Goal: Task Accomplishment & Management: Contribute content

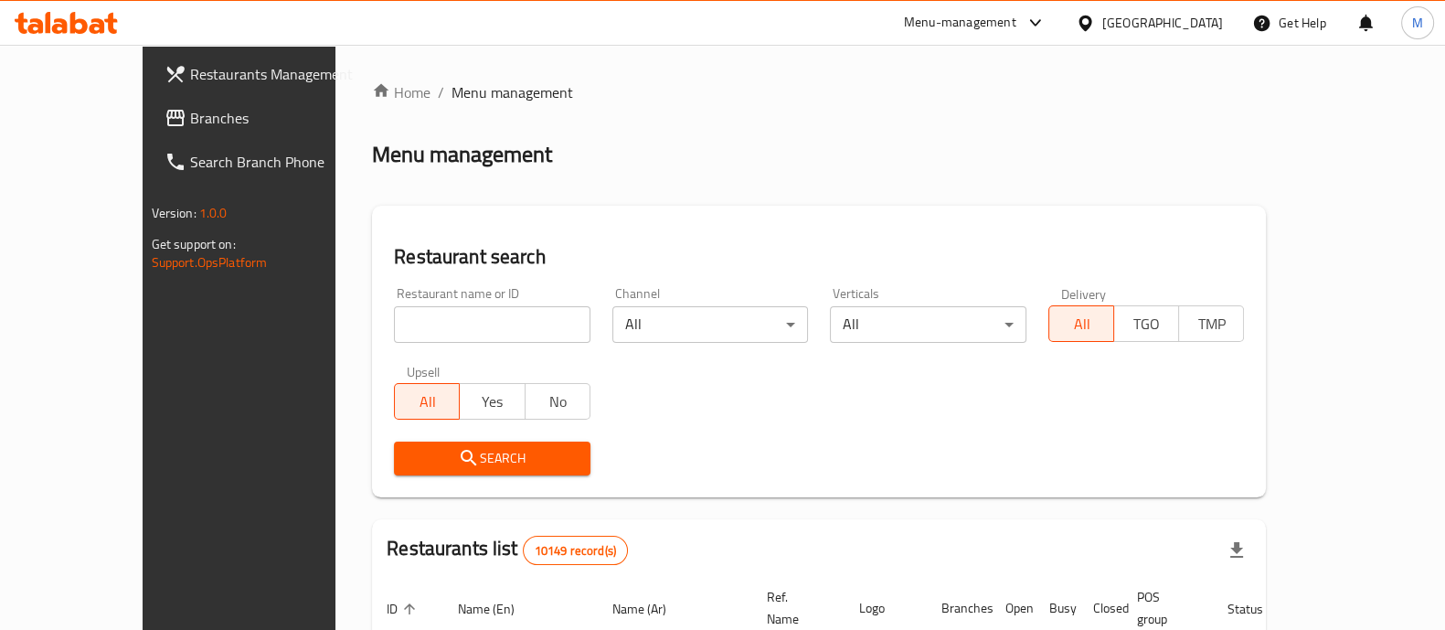
click at [435, 339] on input "search" at bounding box center [492, 324] width 197 height 37
type input "crem"
click button "Search" at bounding box center [492, 459] width 197 height 34
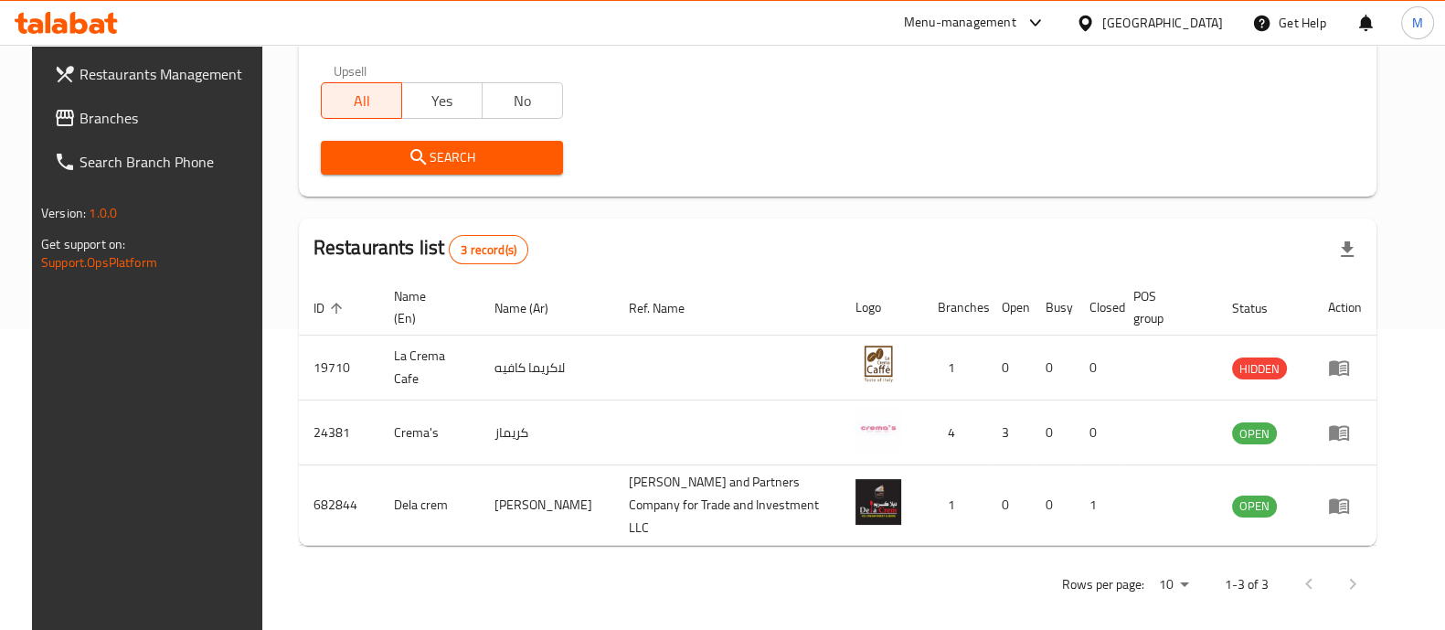
scroll to position [298, 0]
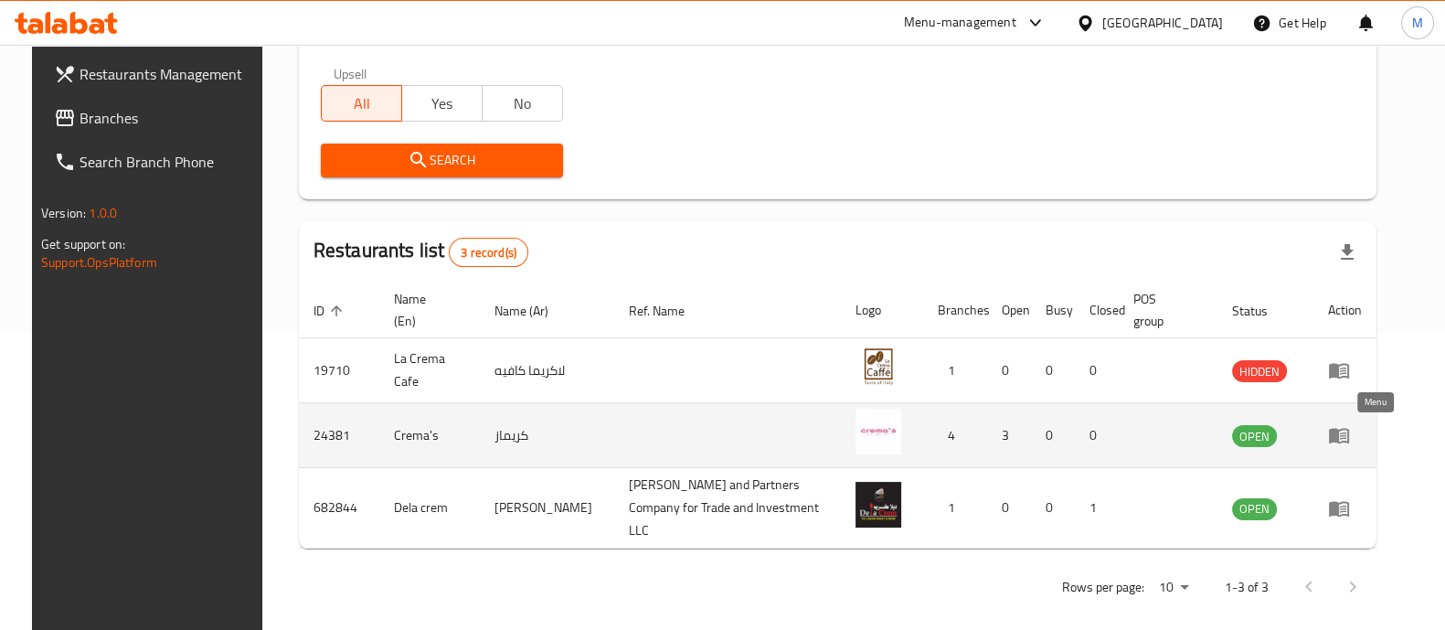
click at [1349, 441] on icon "enhanced table" at bounding box center [1339, 437] width 20 height 16
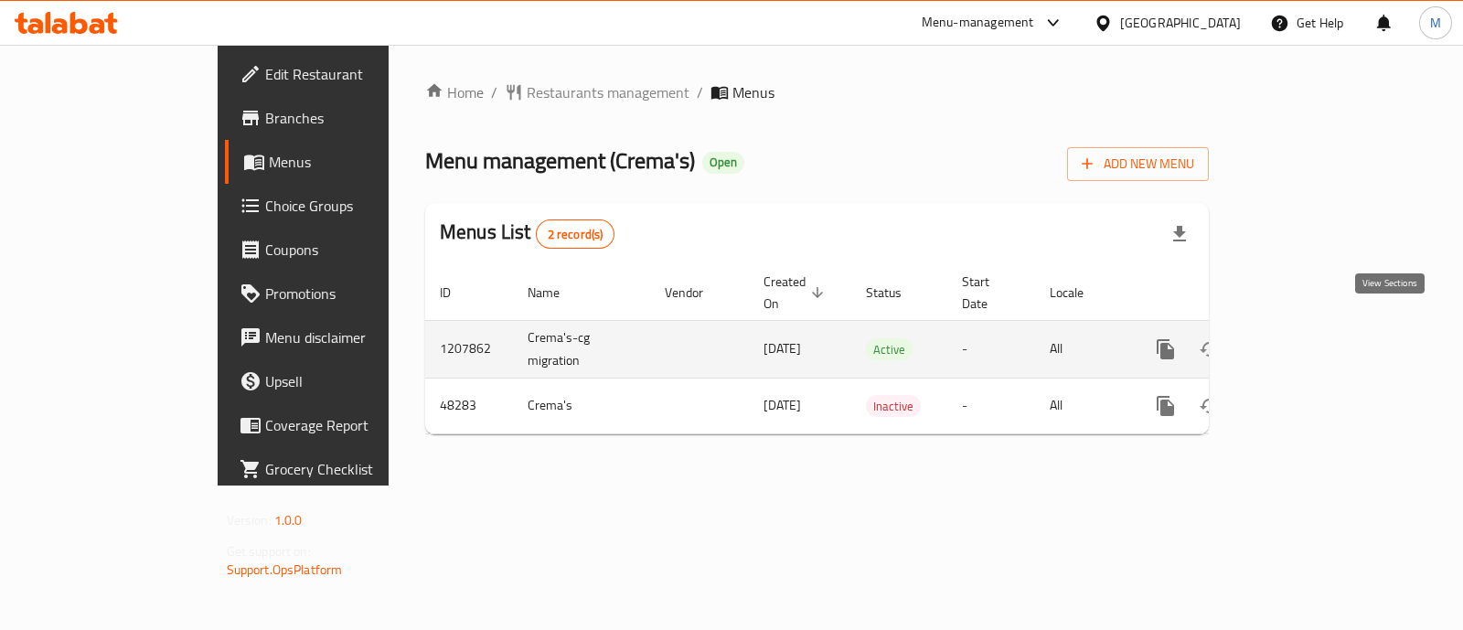
click at [1308, 338] on icon "enhanced table" at bounding box center [1297, 349] width 22 height 22
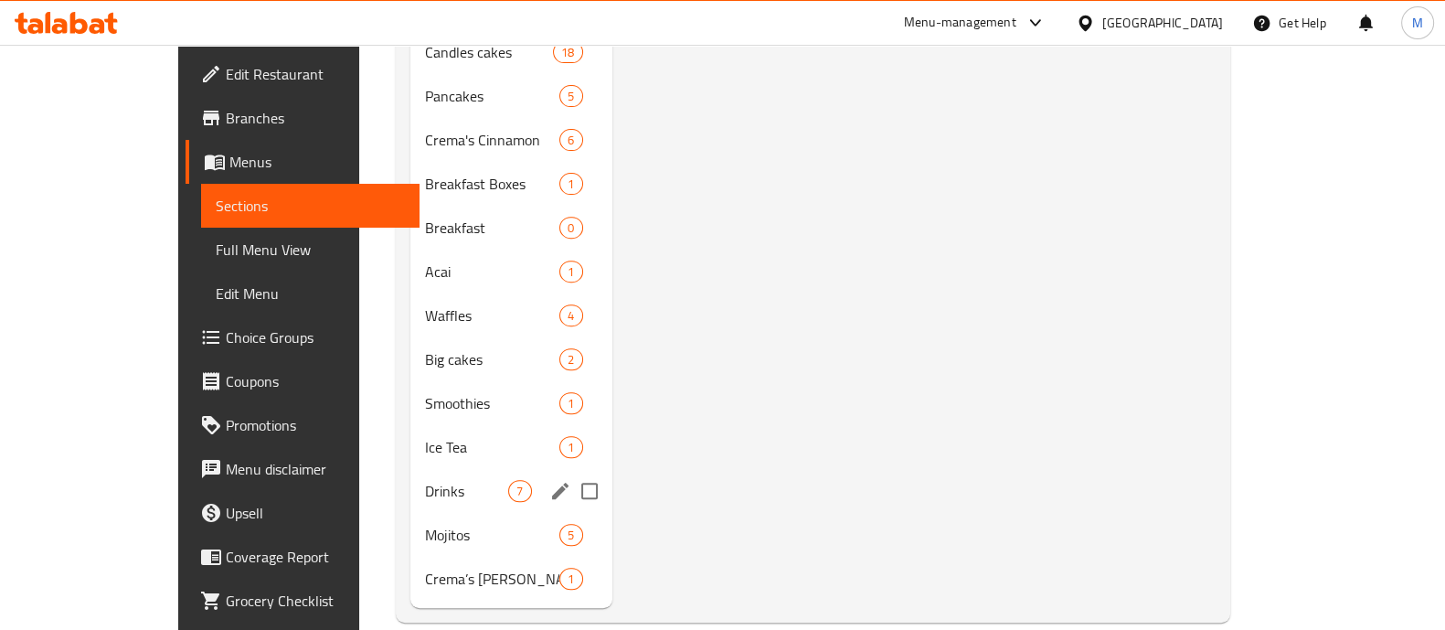
scroll to position [884, 0]
click at [425, 479] on span "Drinks" at bounding box center [466, 490] width 83 height 22
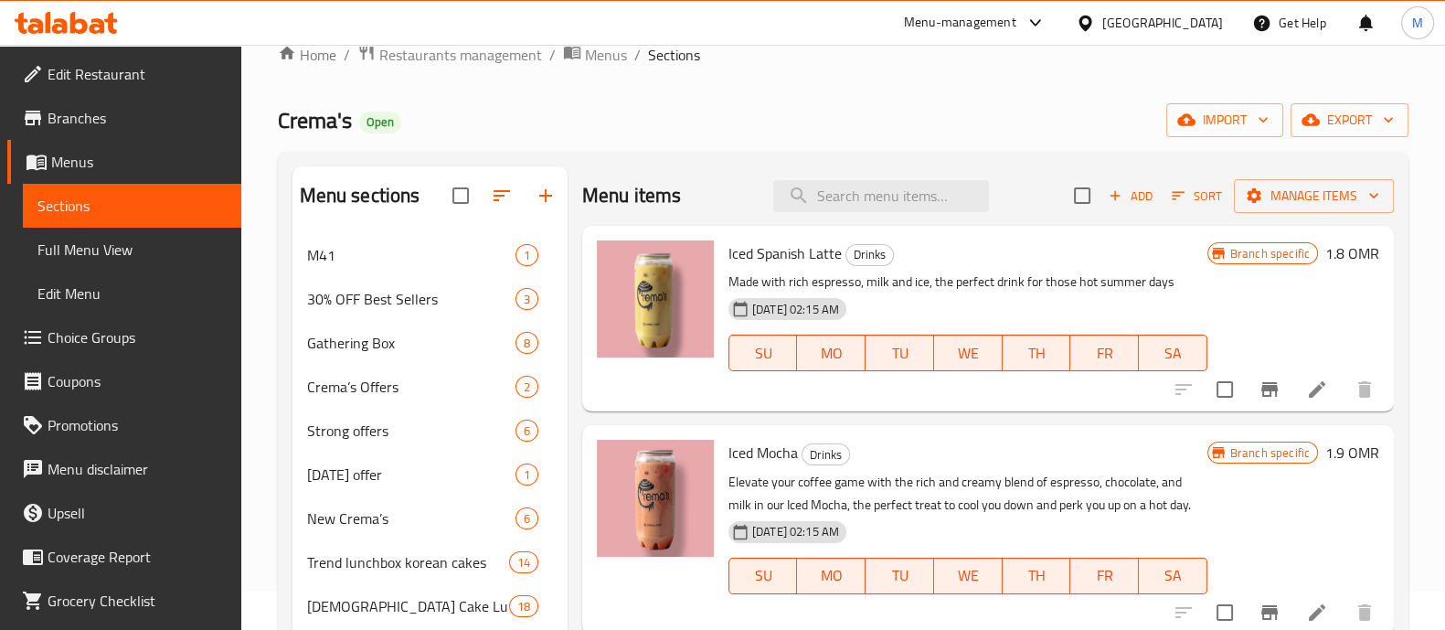
scroll to position [16, 0]
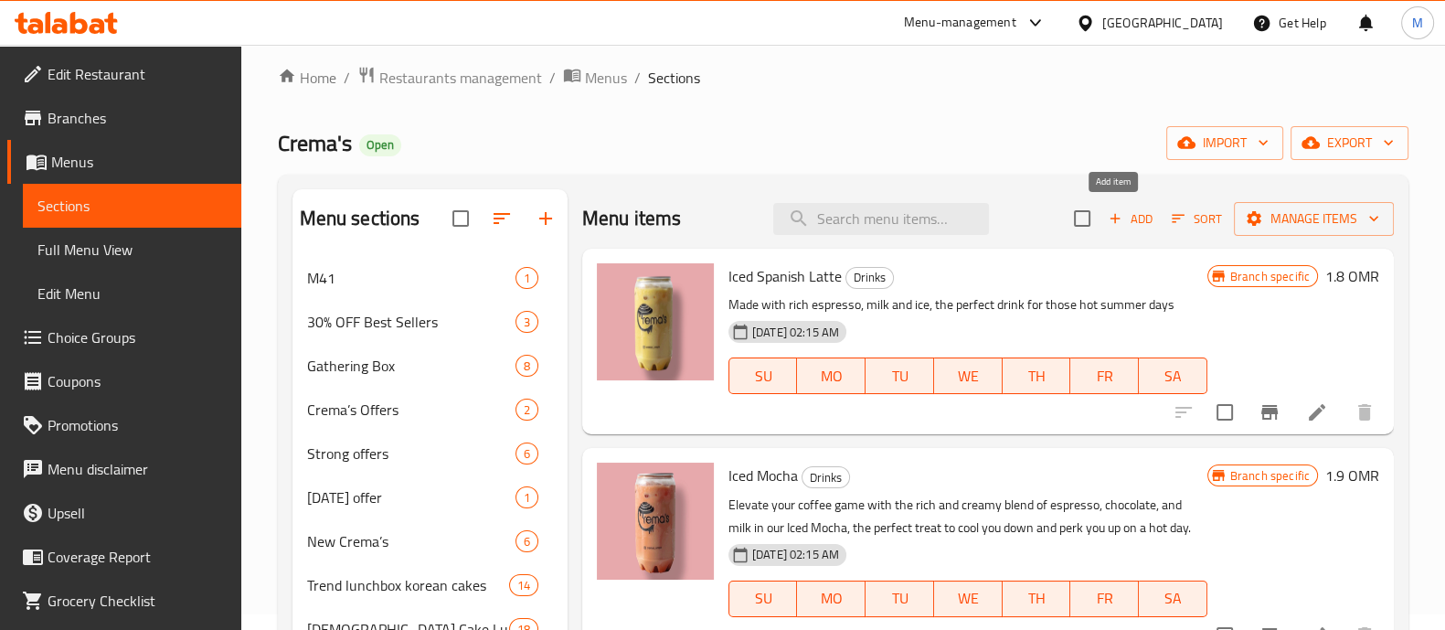
click at [1108, 216] on span "Add" at bounding box center [1130, 218] width 49 height 21
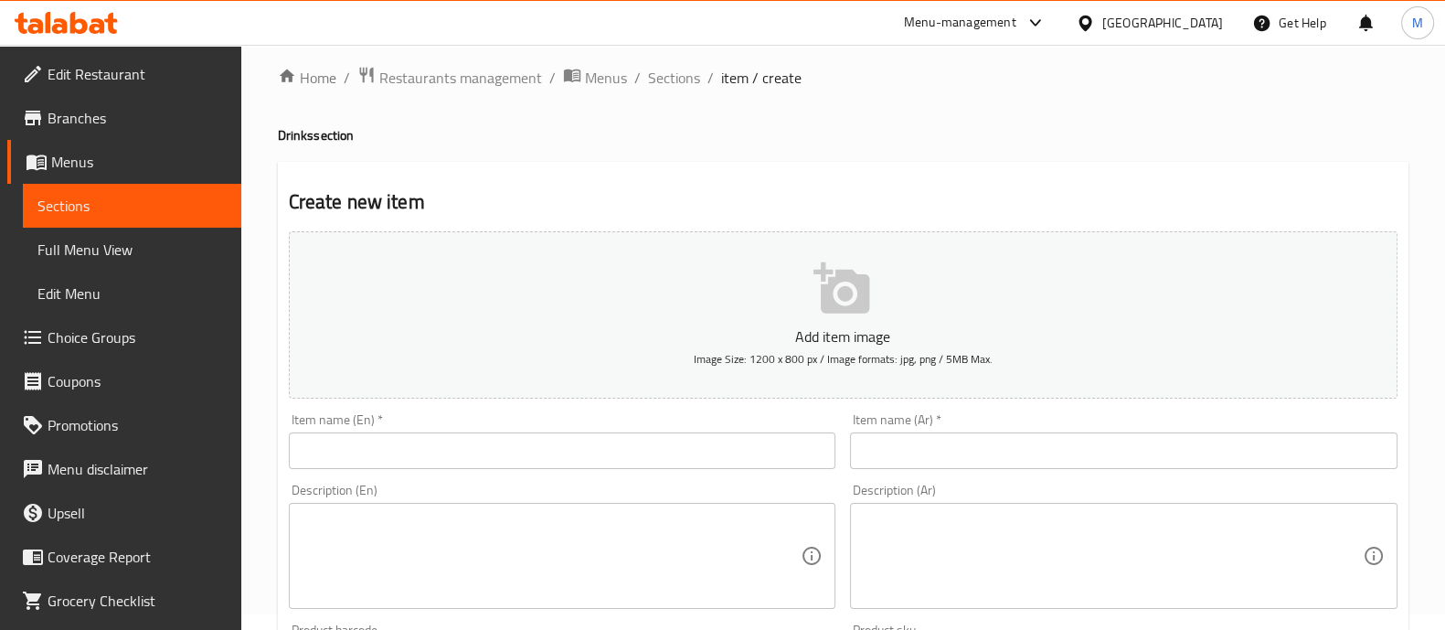
click at [512, 454] on input "text" at bounding box center [563, 450] width 548 height 37
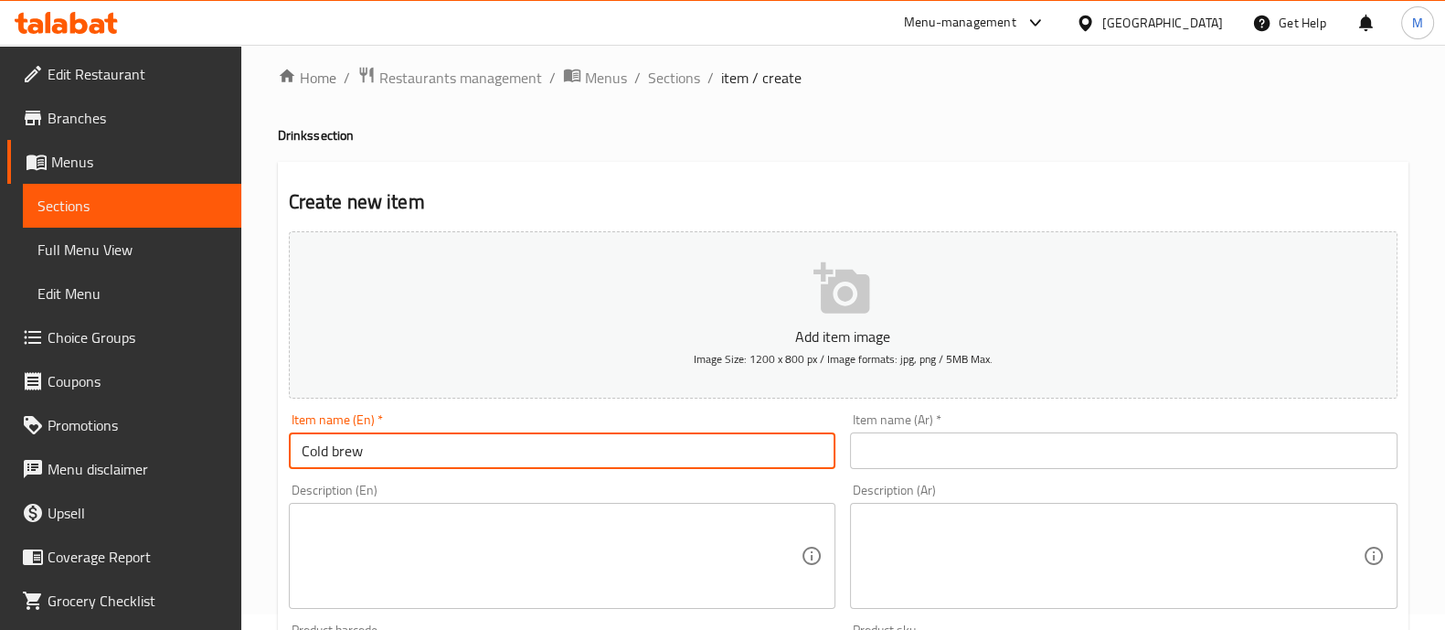
paste input "( flavored)"
type input "Cold brew ( flavored)"
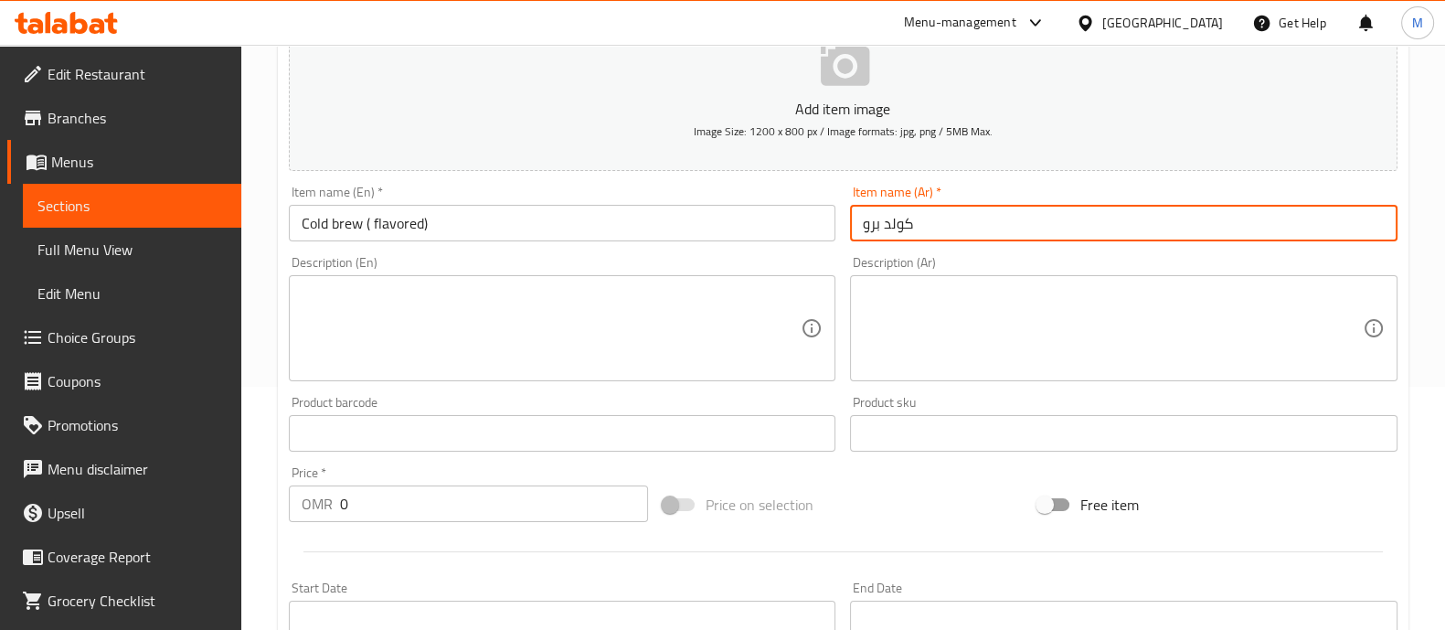
scroll to position [251, 0]
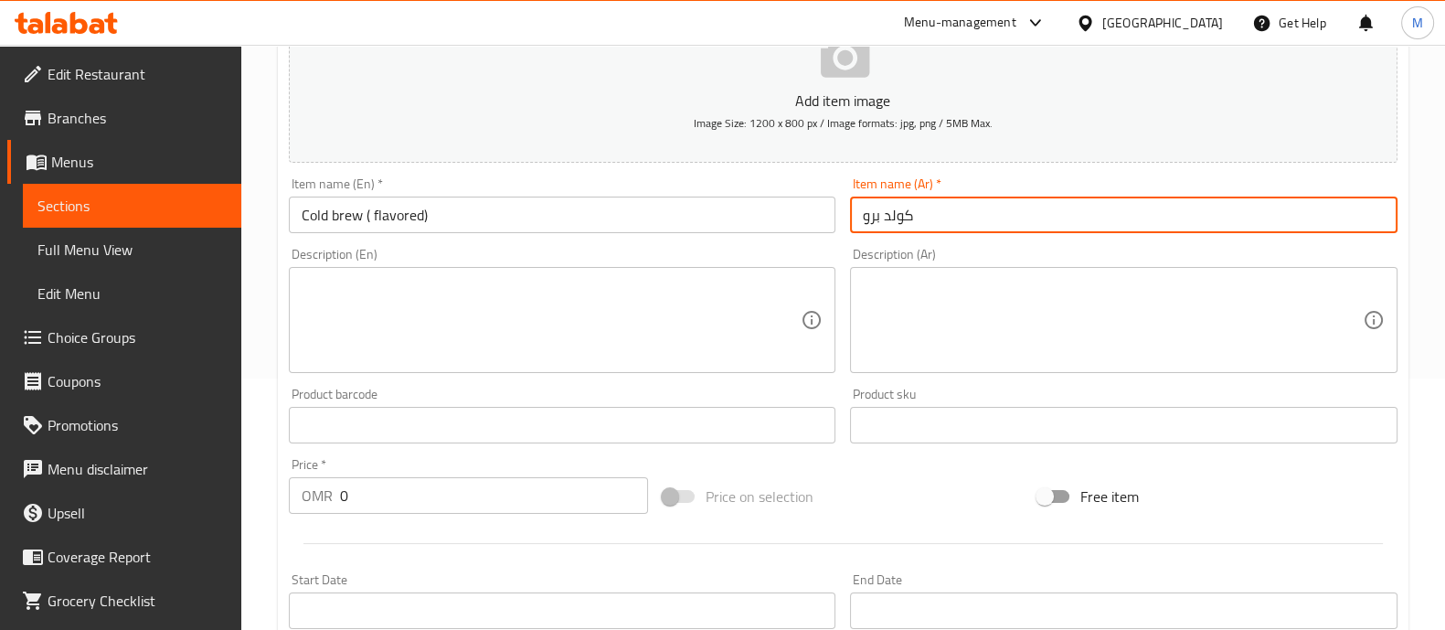
type input "كولد برو"
click at [449, 495] on input "0" at bounding box center [494, 495] width 309 height 37
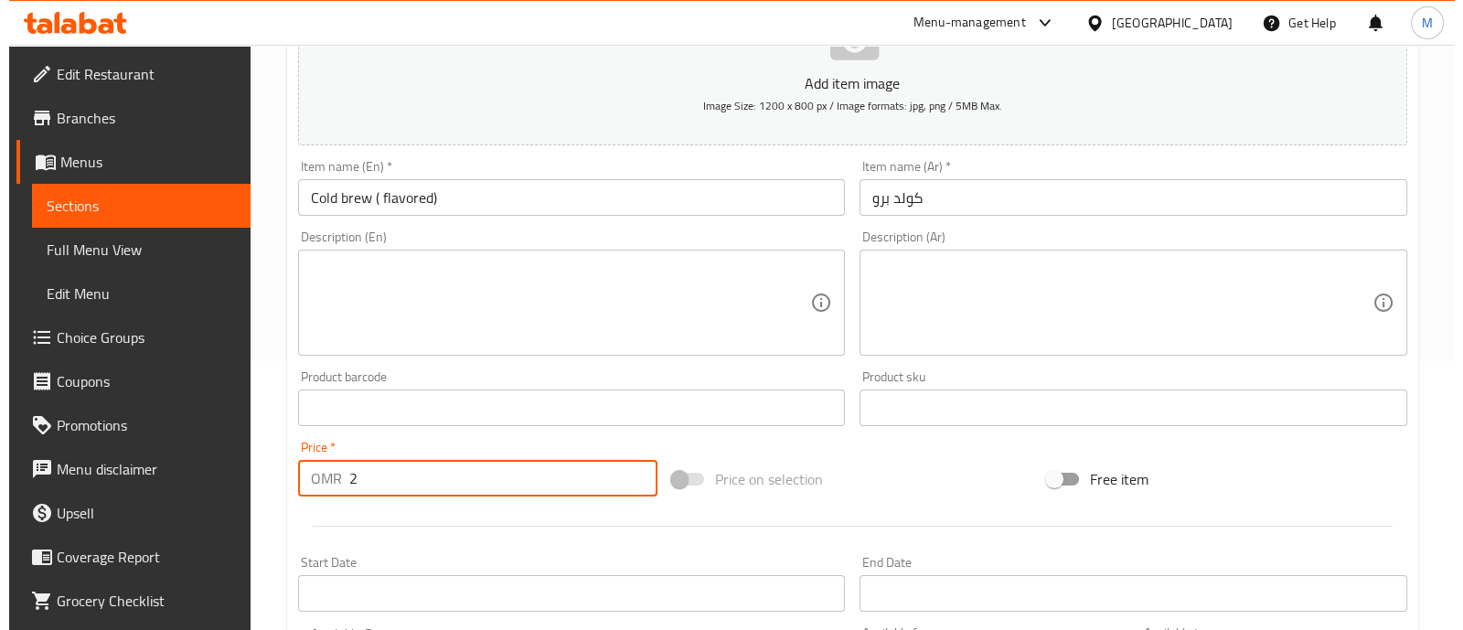
scroll to position [0, 0]
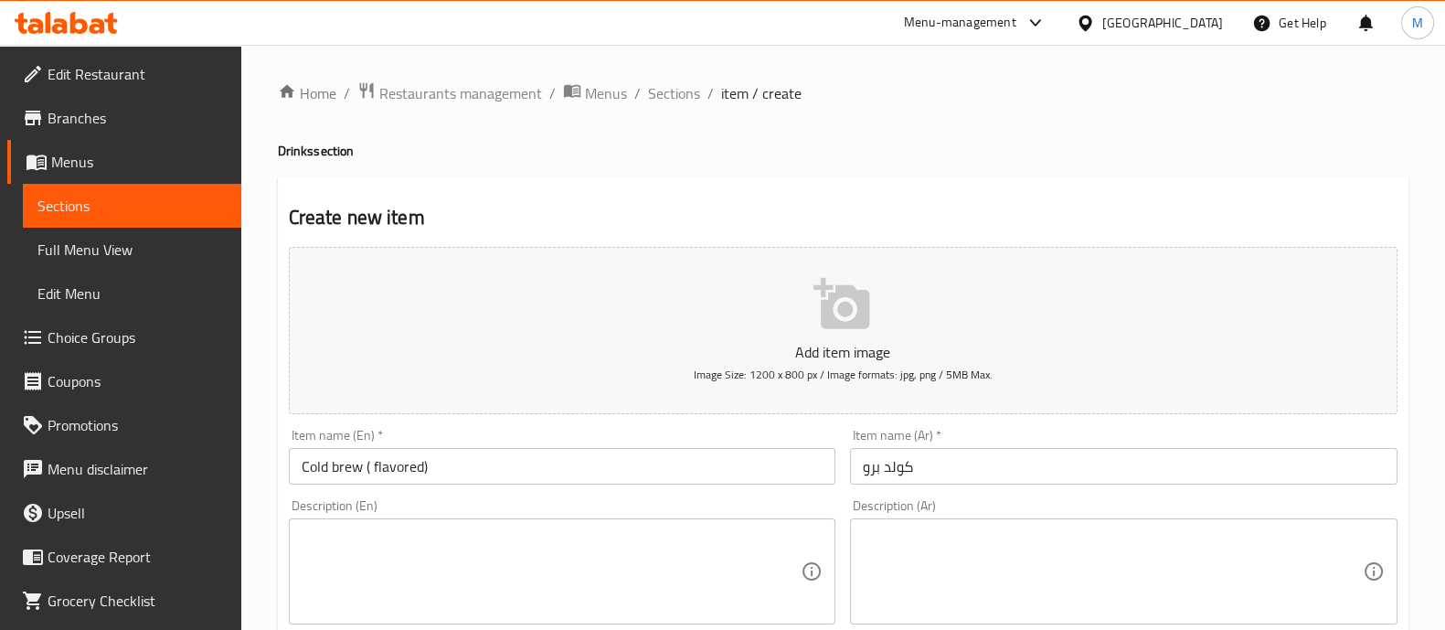
type input "2"
click at [784, 342] on p "Add item image" at bounding box center [843, 352] width 1052 height 22
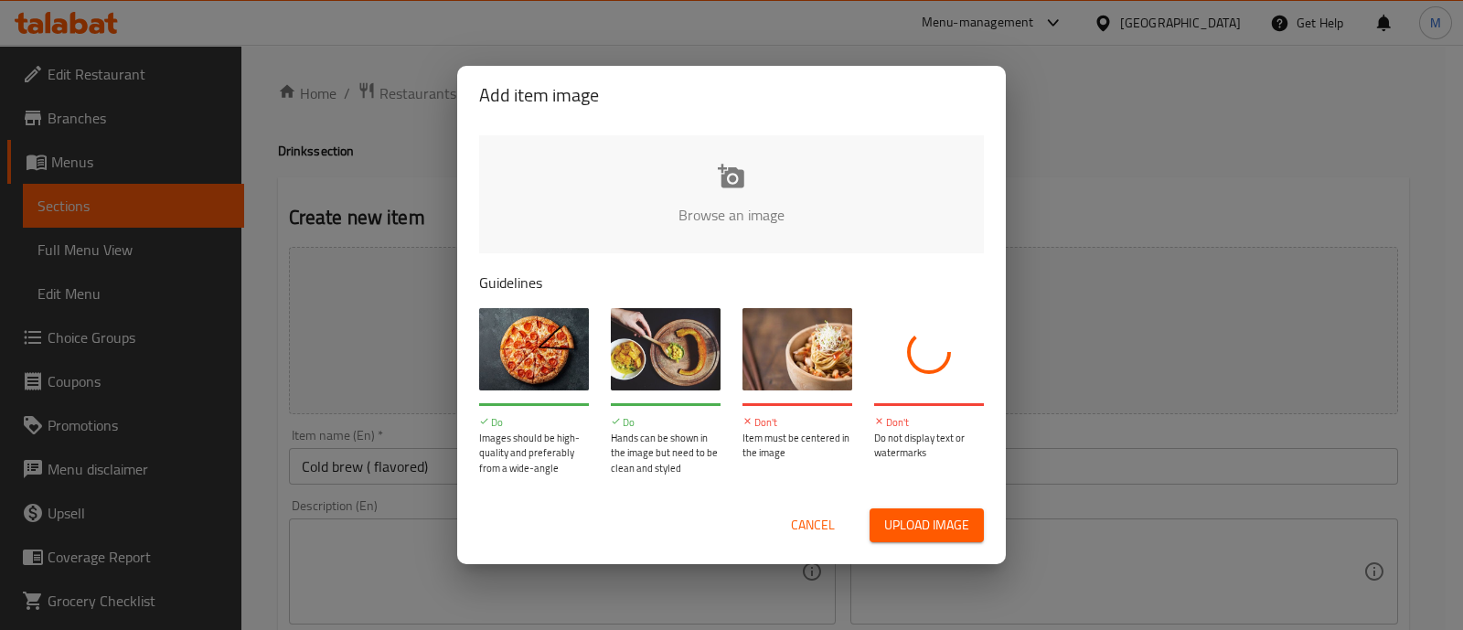
click at [706, 211] on input "file" at bounding box center [1349, 220] width 1741 height 171
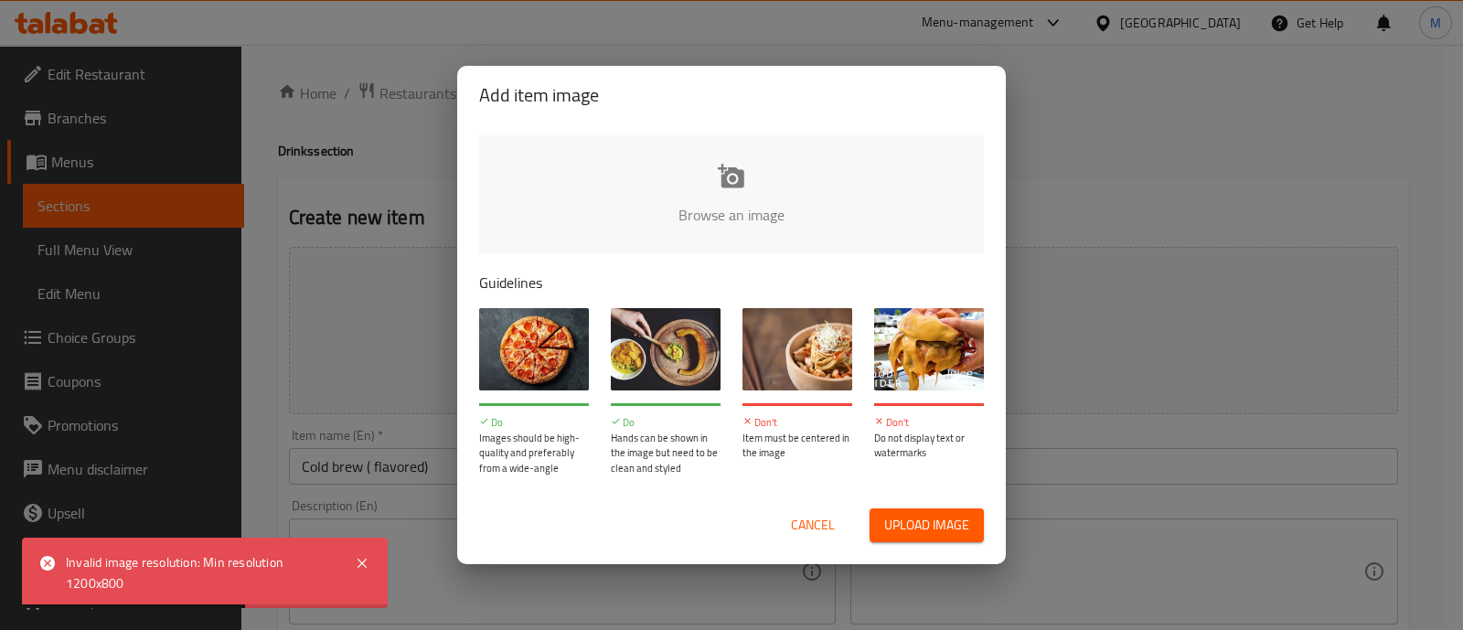
click at [684, 131] on div "Browse an image Guidelines Do Images should be high-quality and preferably from…" at bounding box center [731, 305] width 549 height 362
click at [697, 173] on input "file" at bounding box center [1349, 220] width 1741 height 171
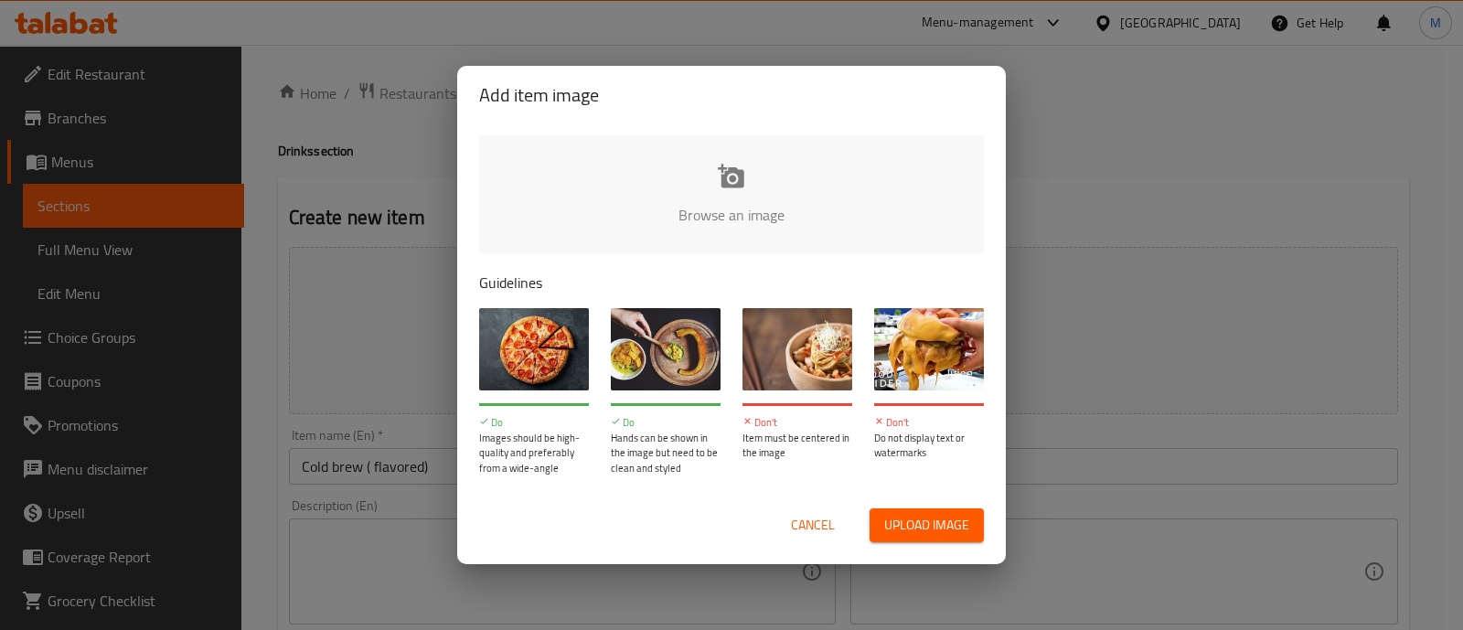
click at [705, 185] on input "file" at bounding box center [1349, 220] width 1741 height 171
type input "C:\fakepath\cold brew (1).png"
click at [805, 186] on input "file" at bounding box center [1349, 220] width 1741 height 171
type input "C:\fakepath\cold brew (1)_PhotoGrid.png"
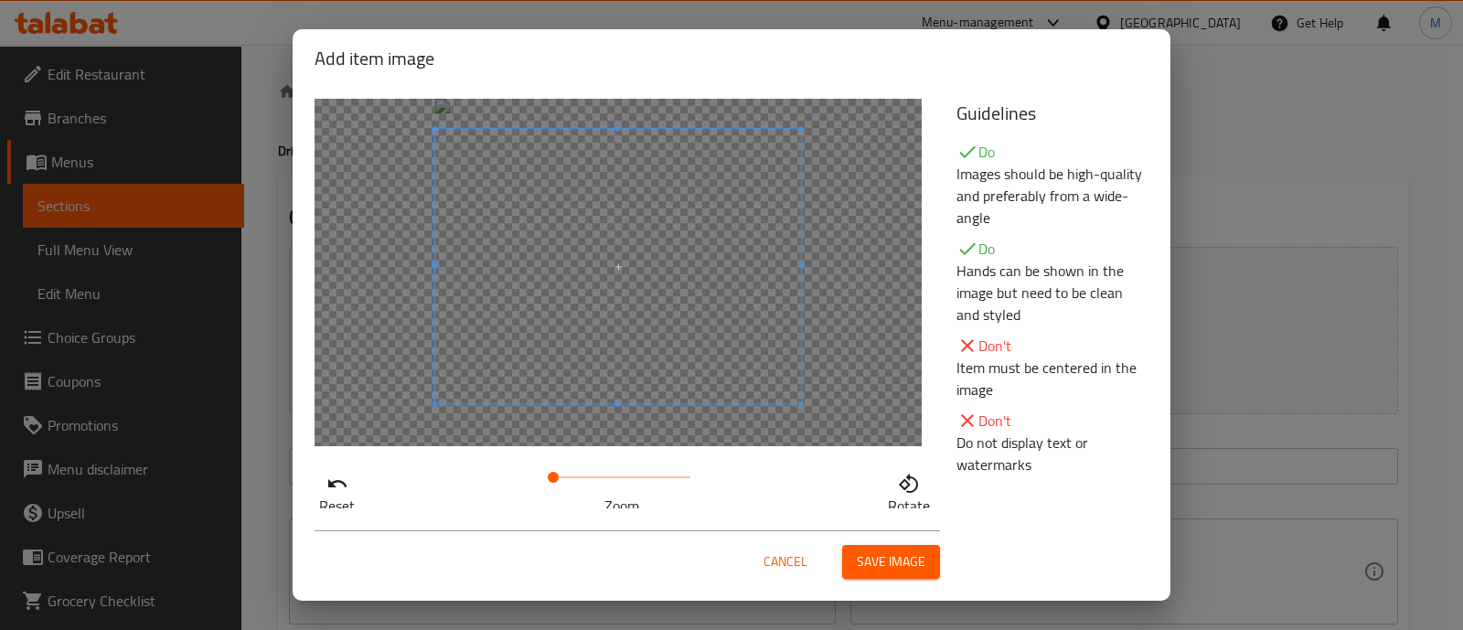
click at [648, 204] on span at bounding box center [618, 266] width 366 height 274
click at [1087, 518] on div "Cancel Save image" at bounding box center [731, 555] width 863 height 78
click at [482, 551] on div "Cancel Save image" at bounding box center [626, 554] width 625 height 48
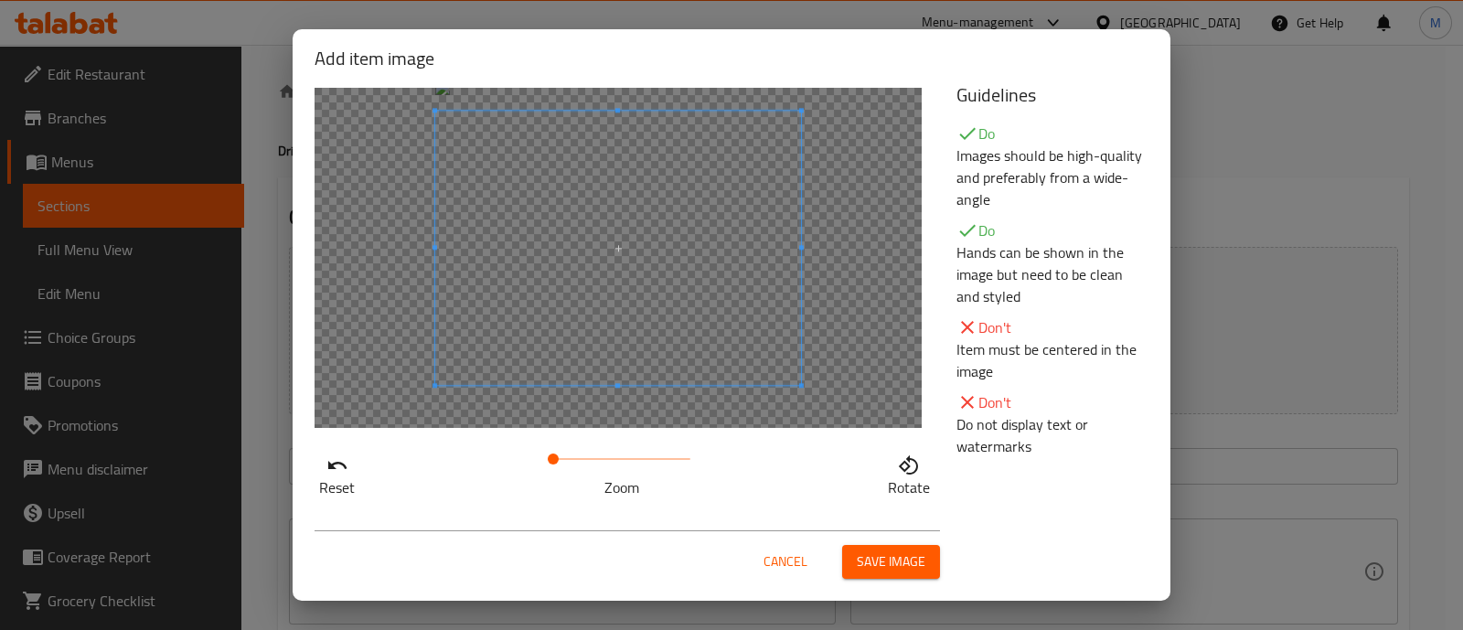
click at [1084, 578] on div "Cancel Save image" at bounding box center [731, 555] width 863 height 78
click at [1089, 550] on div "Cancel Save image" at bounding box center [731, 555] width 863 height 78
click at [900, 566] on span "Save image" at bounding box center [891, 561] width 69 height 23
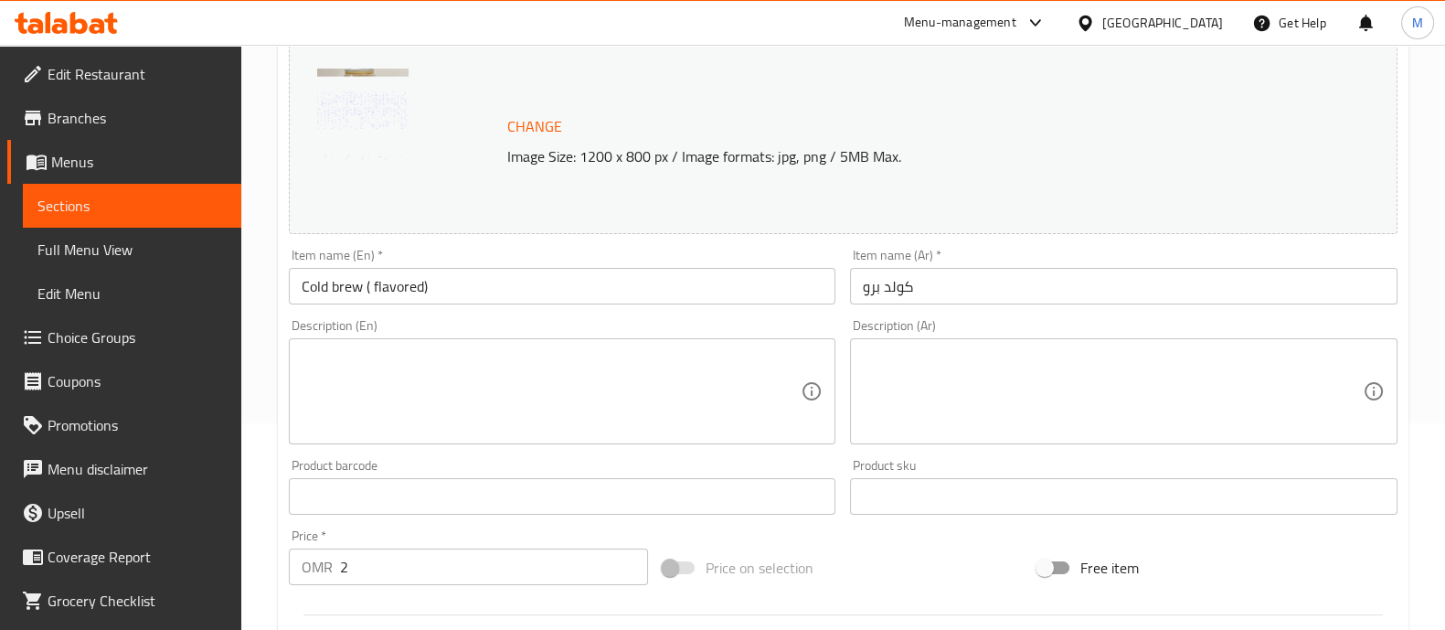
scroll to position [205, 0]
